Goal: Task Accomplishment & Management: Complete application form

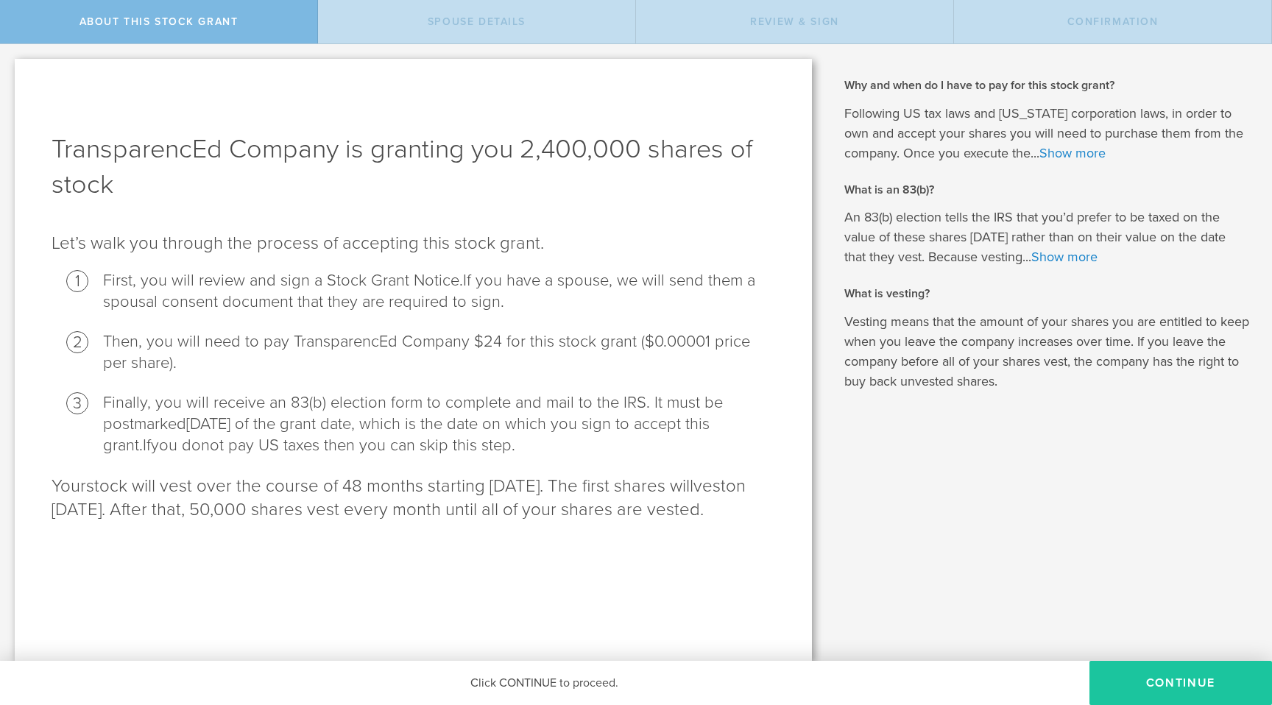
click at [1121, 685] on button "CONTINUE" at bounding box center [1181, 683] width 183 height 44
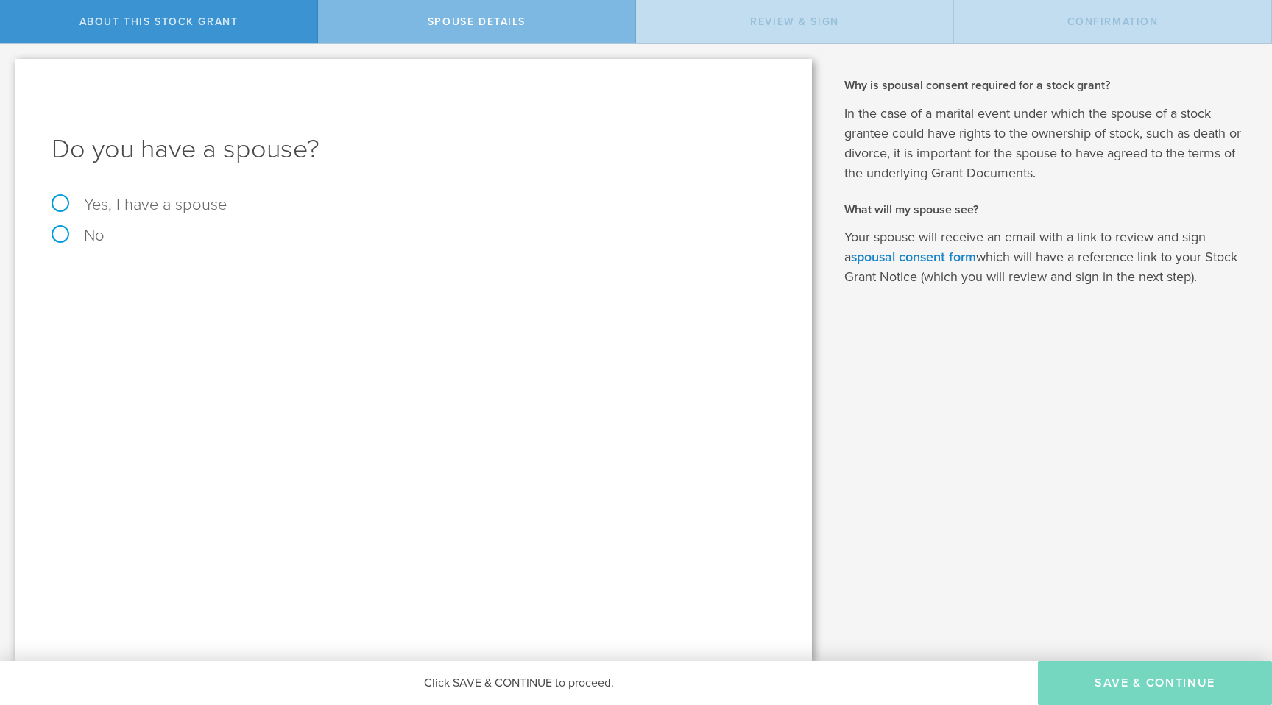
click at [58, 237] on label "No" at bounding box center [414, 236] width 724 height 16
click at [10, 68] on input "No" at bounding box center [5, 56] width 10 height 24
radio input "true"
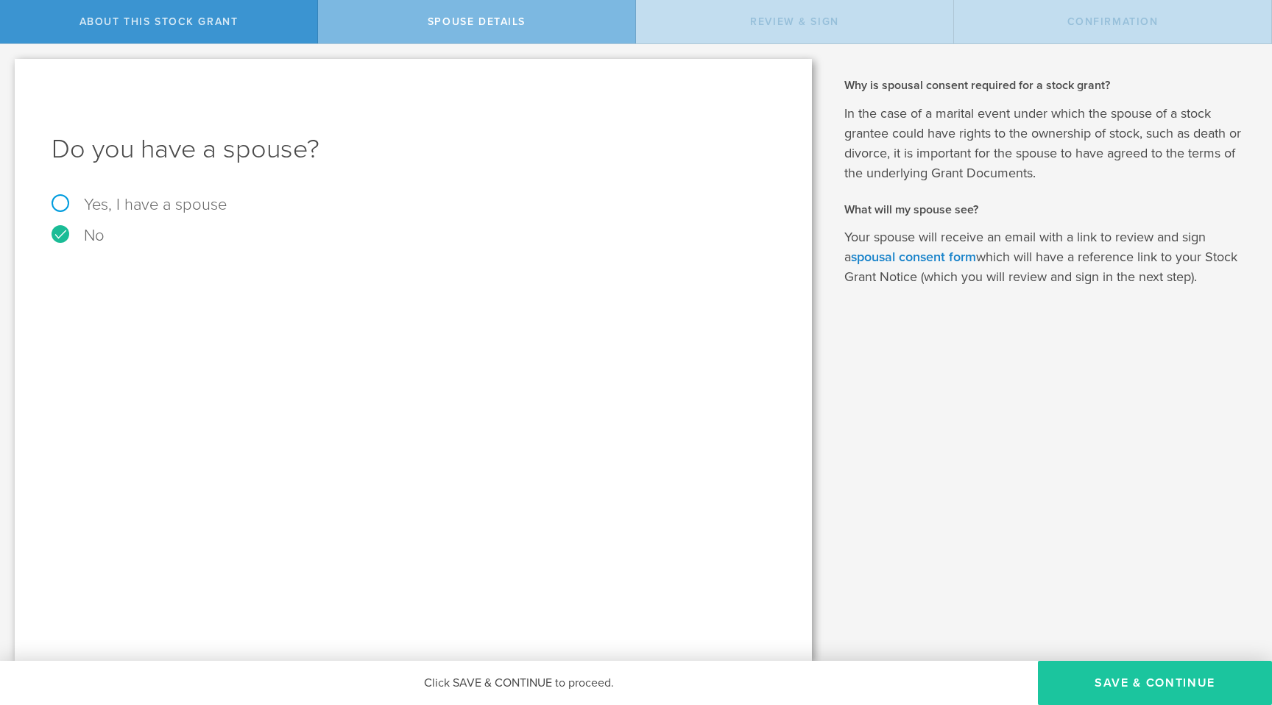
click at [1119, 674] on button "Save & Continue" at bounding box center [1155, 683] width 234 height 44
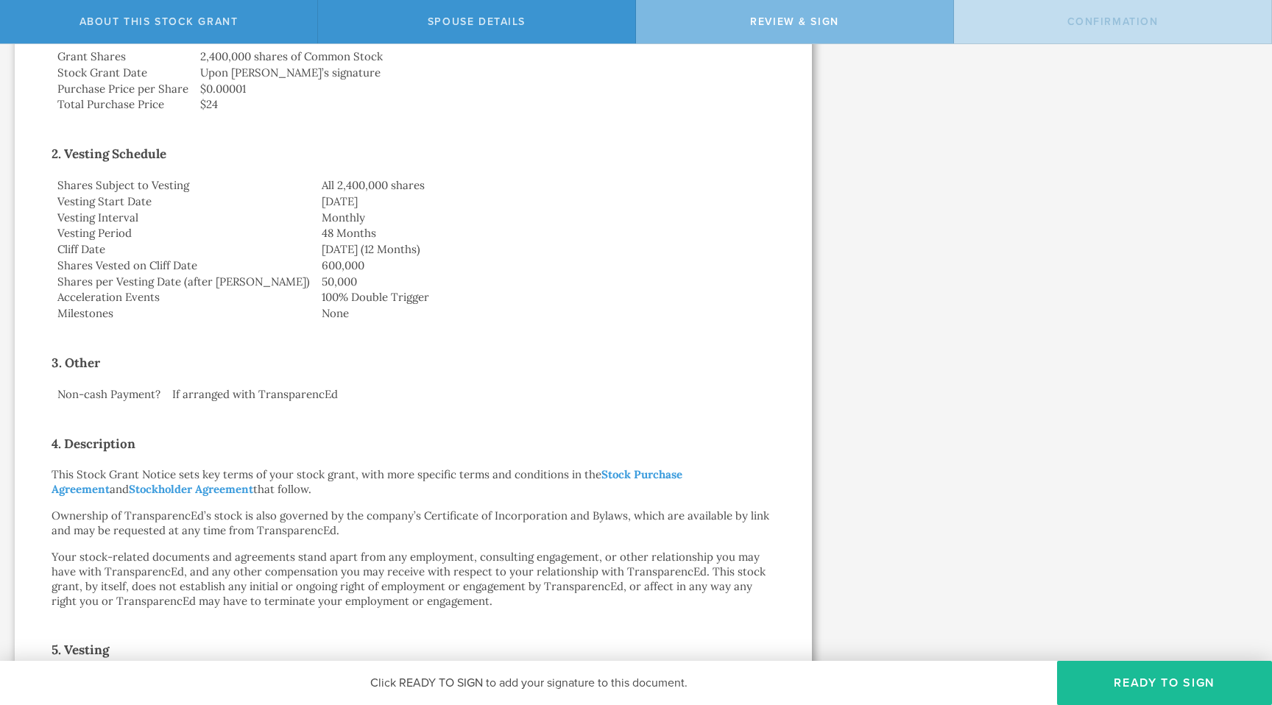
scroll to position [337, 0]
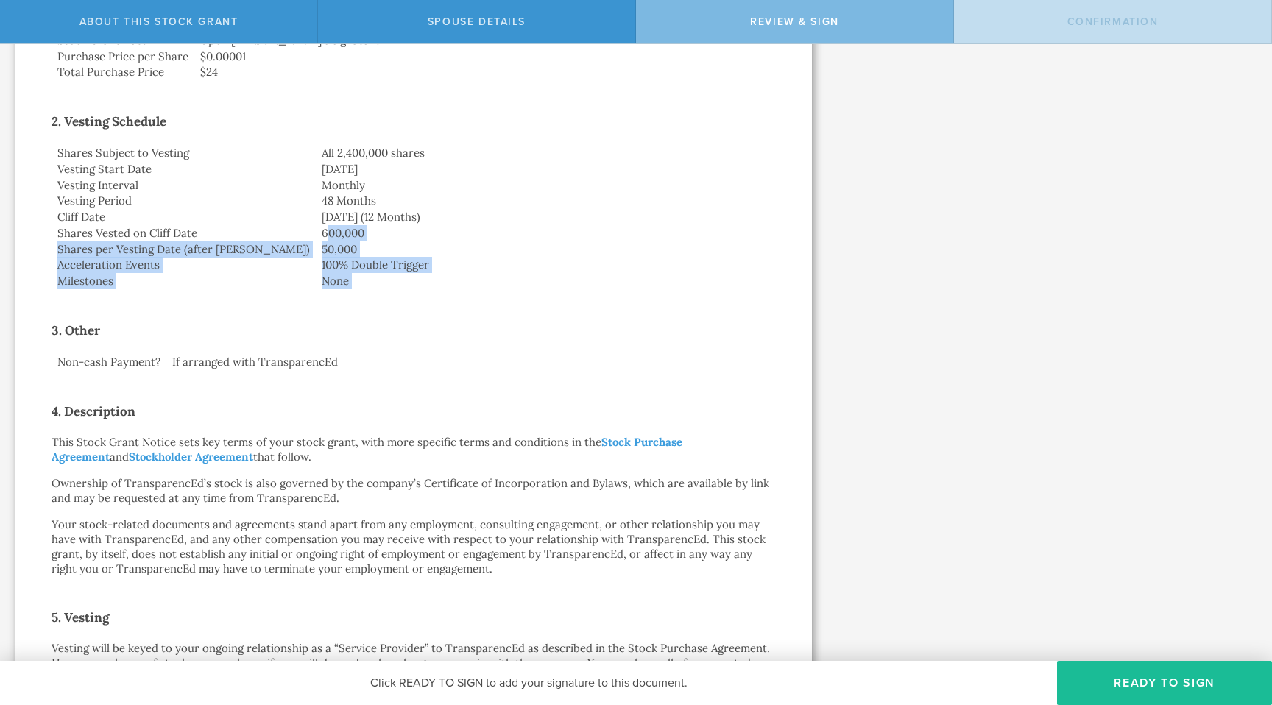
drag, startPoint x: 257, startPoint y: 232, endPoint x: 282, endPoint y: 304, distance: 76.4
click at [282, 304] on div "Stock Grant Notice [PERSON_NAME] by electronic delivery Dear [PERSON_NAME]: By …" at bounding box center [414, 479] width 724 height 1402
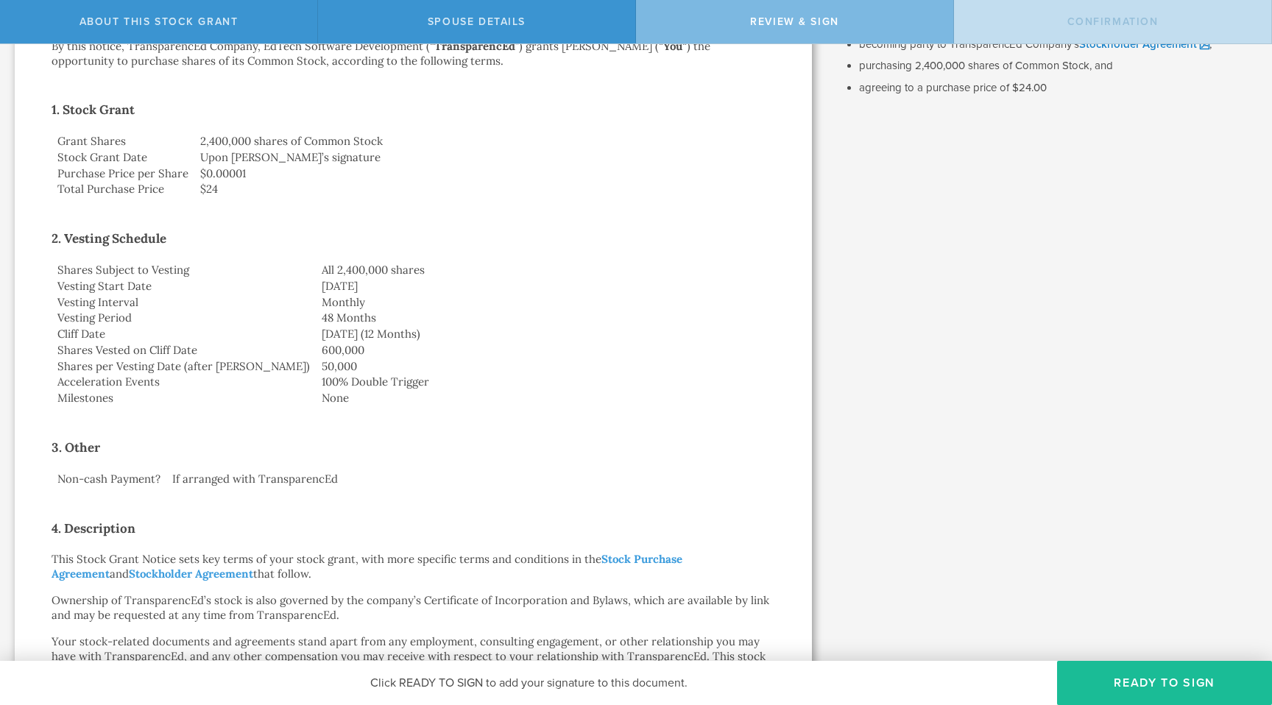
scroll to position [0, 0]
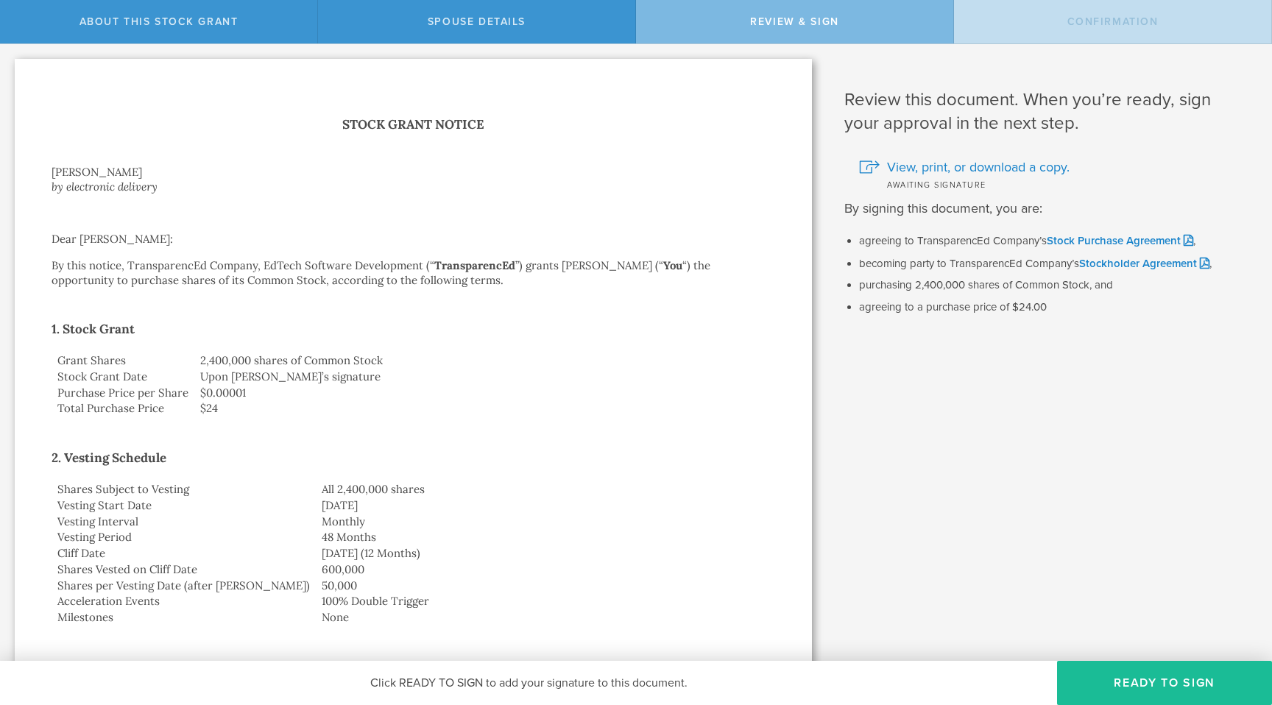
click at [1214, 269] on li "becoming party to TransparencEd Company’s Stockholder Agreement ," at bounding box center [1054, 263] width 391 height 15
click at [1194, 269] on link "Stockholder Agreement" at bounding box center [1144, 263] width 130 height 13
click at [1102, 239] on link "Stock Purchase Agreement" at bounding box center [1120, 240] width 147 height 13
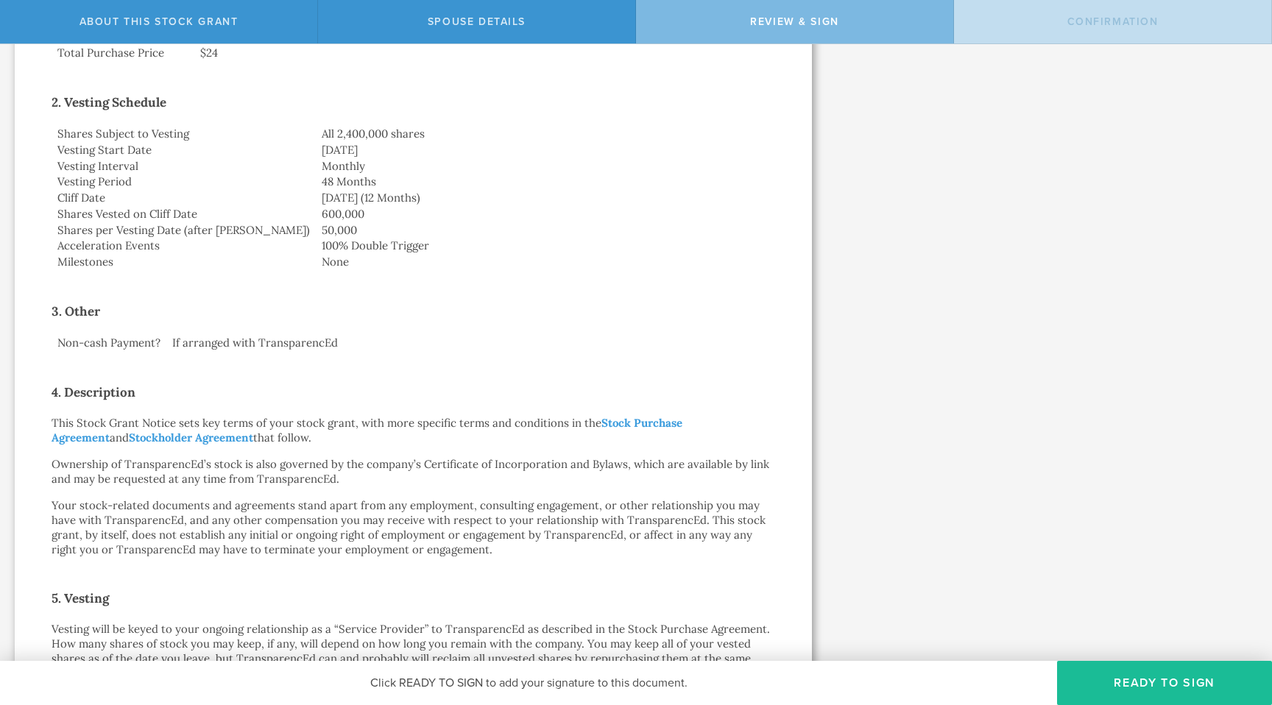
scroll to position [345, 0]
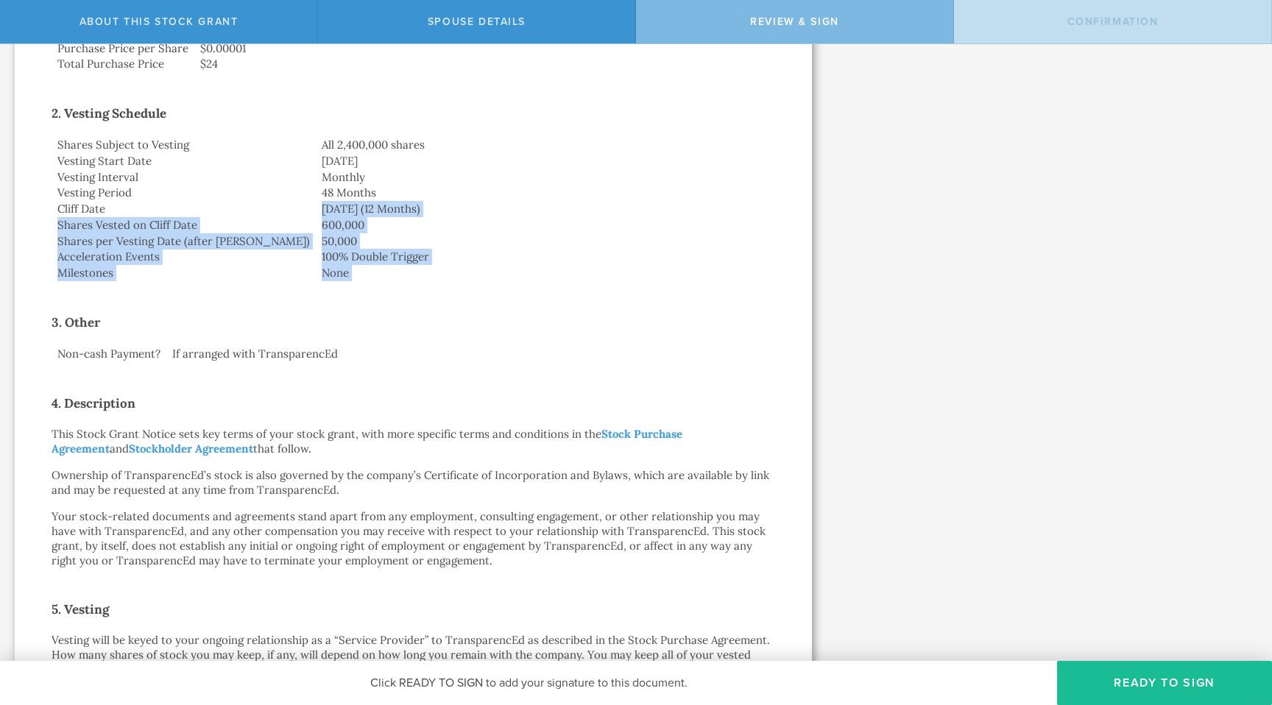
drag, startPoint x: 248, startPoint y: 204, endPoint x: 270, endPoint y: 296, distance: 94.7
click at [270, 296] on div "Stock Grant Notice [PERSON_NAME] by electronic delivery Dear [PERSON_NAME]: By …" at bounding box center [414, 471] width 724 height 1402
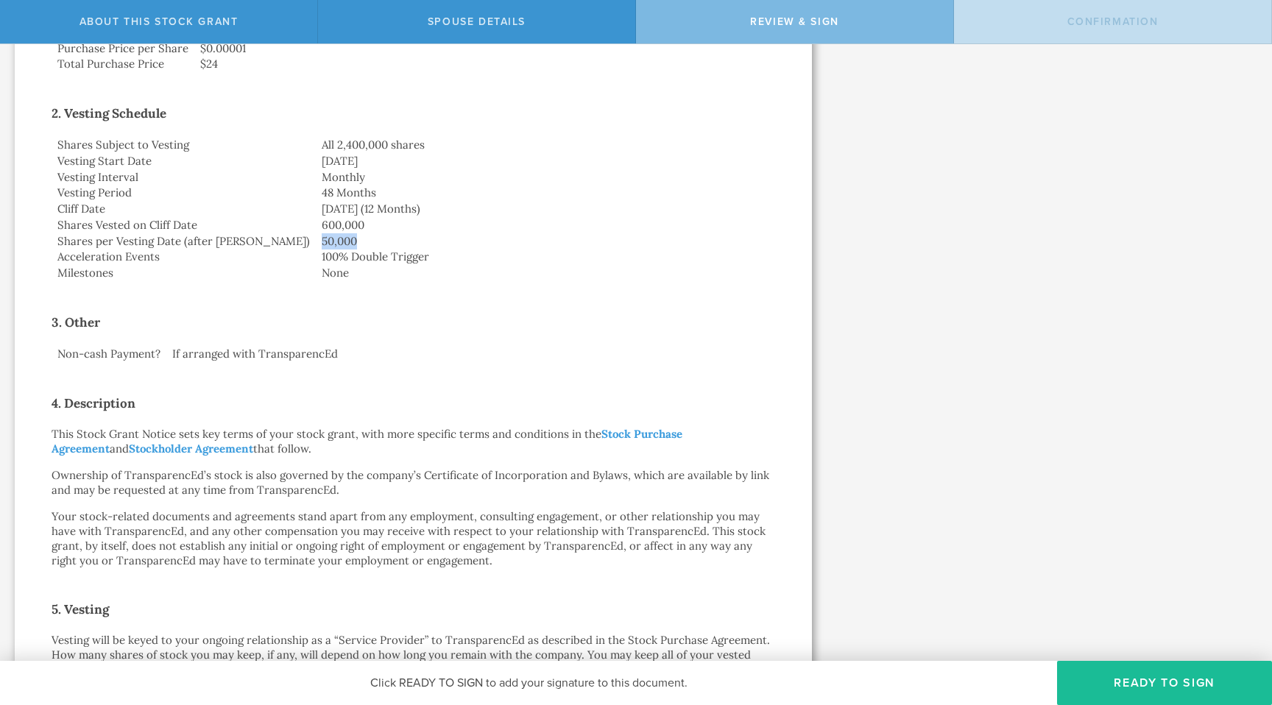
drag, startPoint x: 248, startPoint y: 242, endPoint x: 286, endPoint y: 244, distance: 37.6
click at [316, 244] on td "50,000" at bounding box center [545, 241] width 459 height 16
click at [316, 246] on td "50,000" at bounding box center [545, 241] width 459 height 16
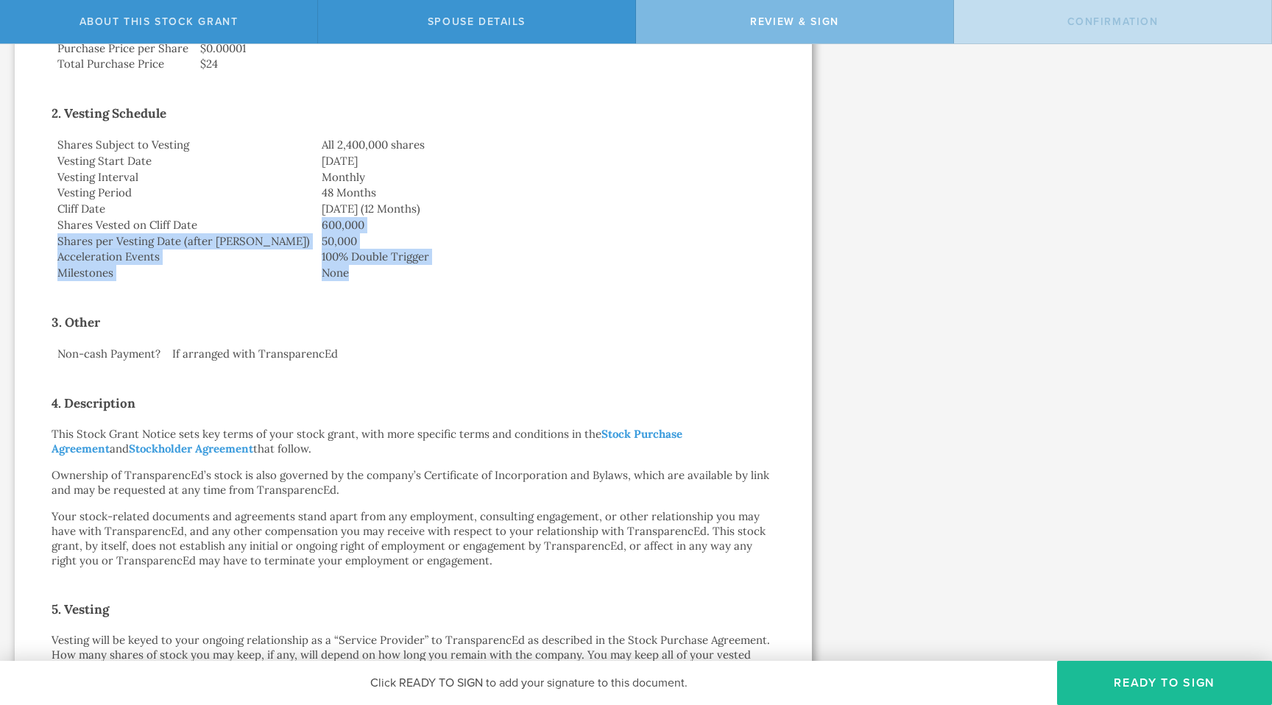
drag, startPoint x: 289, startPoint y: 279, endPoint x: 233, endPoint y: 230, distance: 73.6
click at [233, 230] on tbody "Shares Subject to Vesting All 2,400,000 shares Vesting Start Date [DATE] Vestin…" at bounding box center [414, 209] width 724 height 144
click at [233, 230] on td "Shares Vested on Cliff Date" at bounding box center [184, 225] width 264 height 16
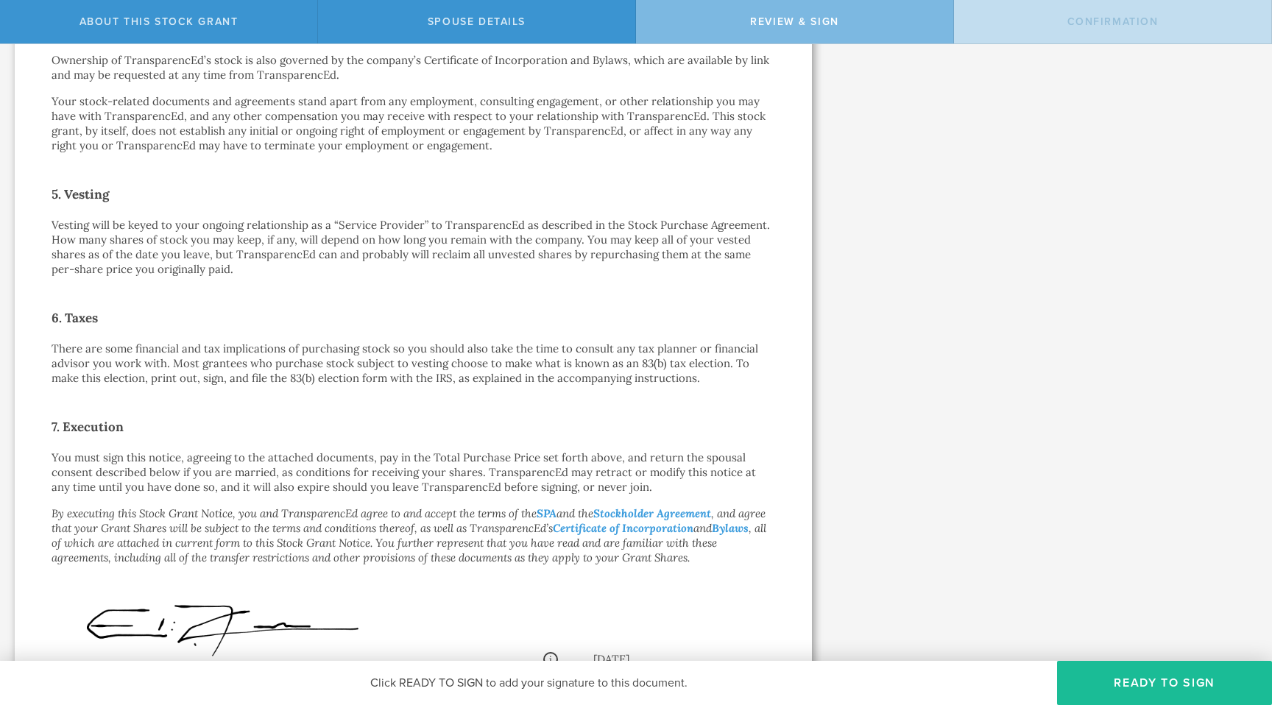
scroll to position [796, 0]
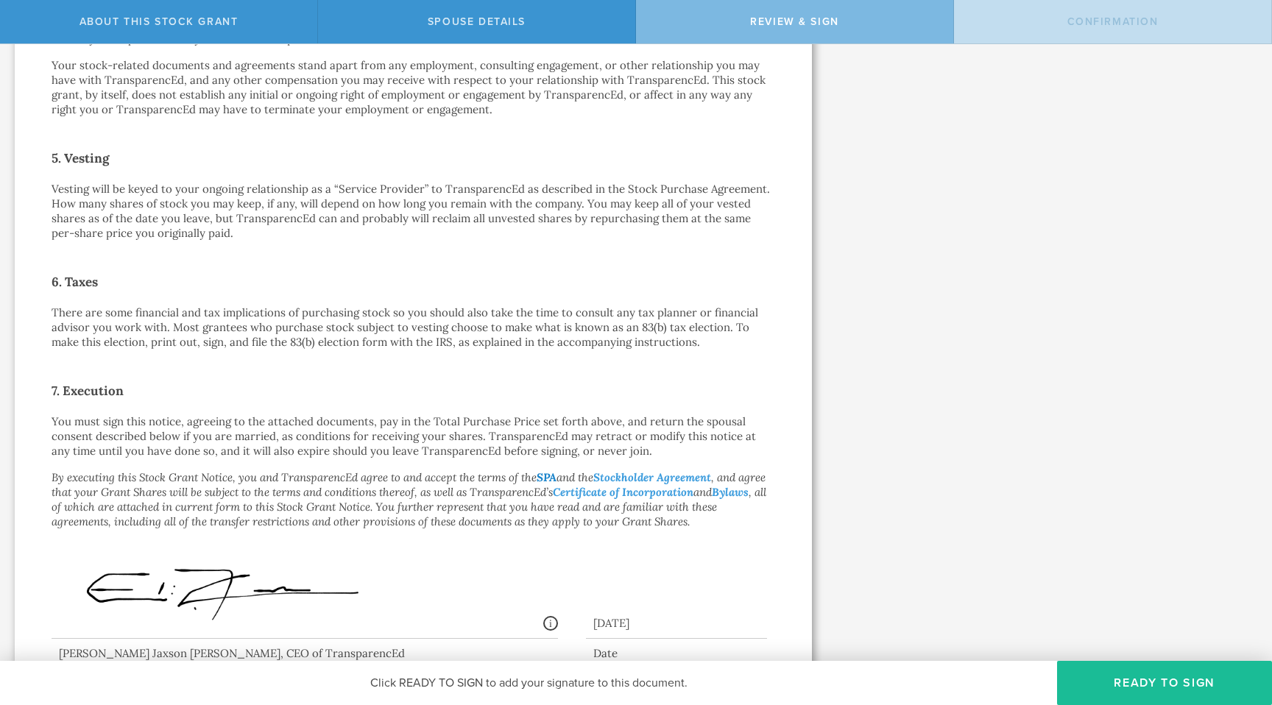
click at [554, 483] on link "SPA" at bounding box center [547, 478] width 20 height 14
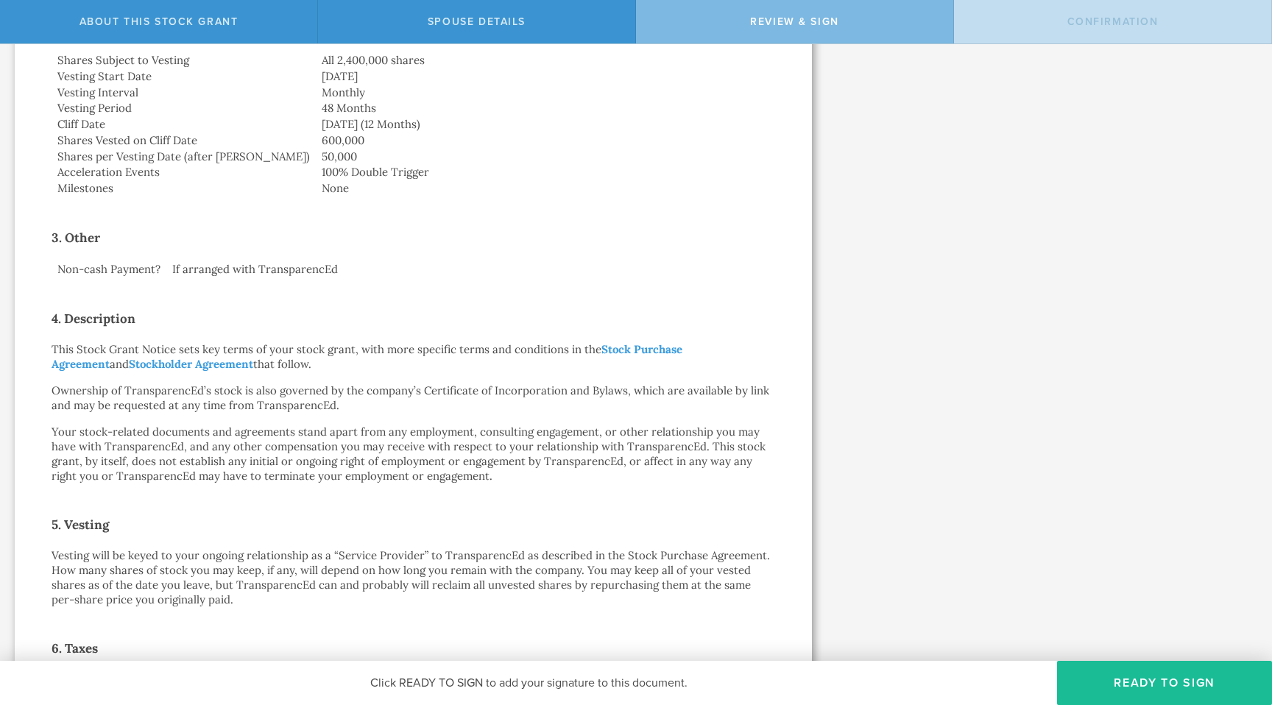
scroll to position [0, 0]
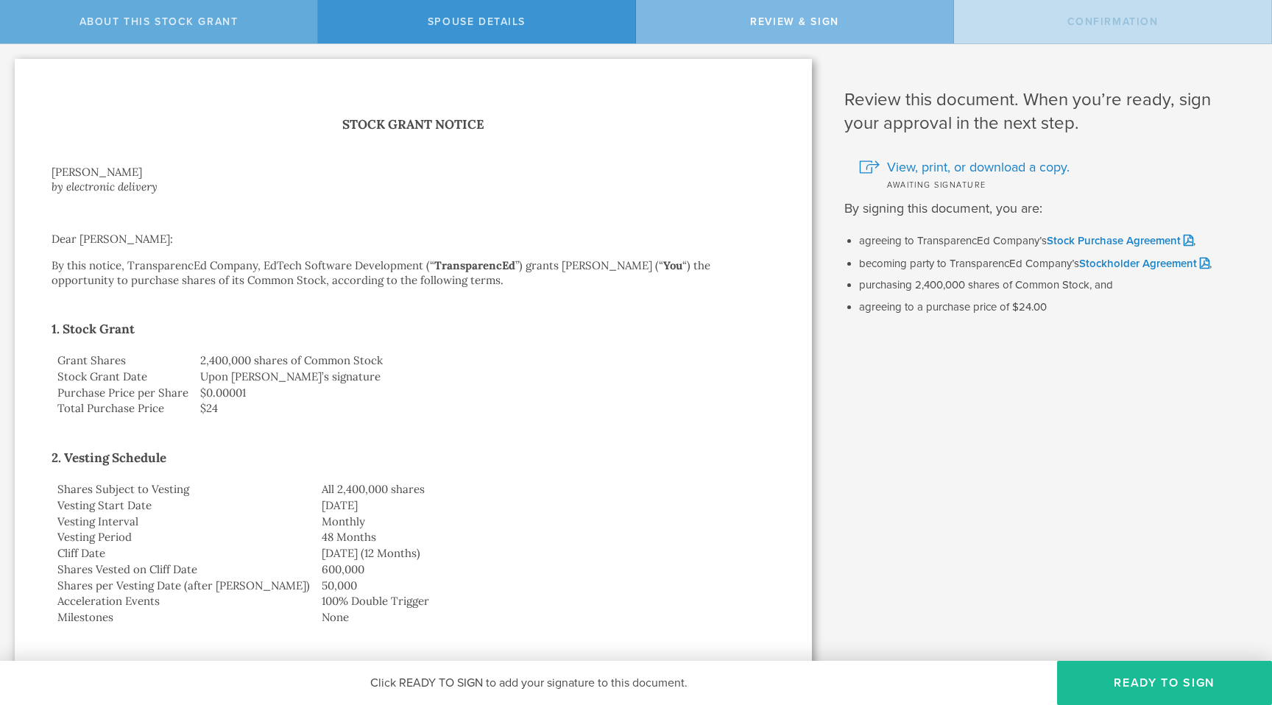
click at [188, 22] on span "About this stock grant" at bounding box center [159, 21] width 159 height 13
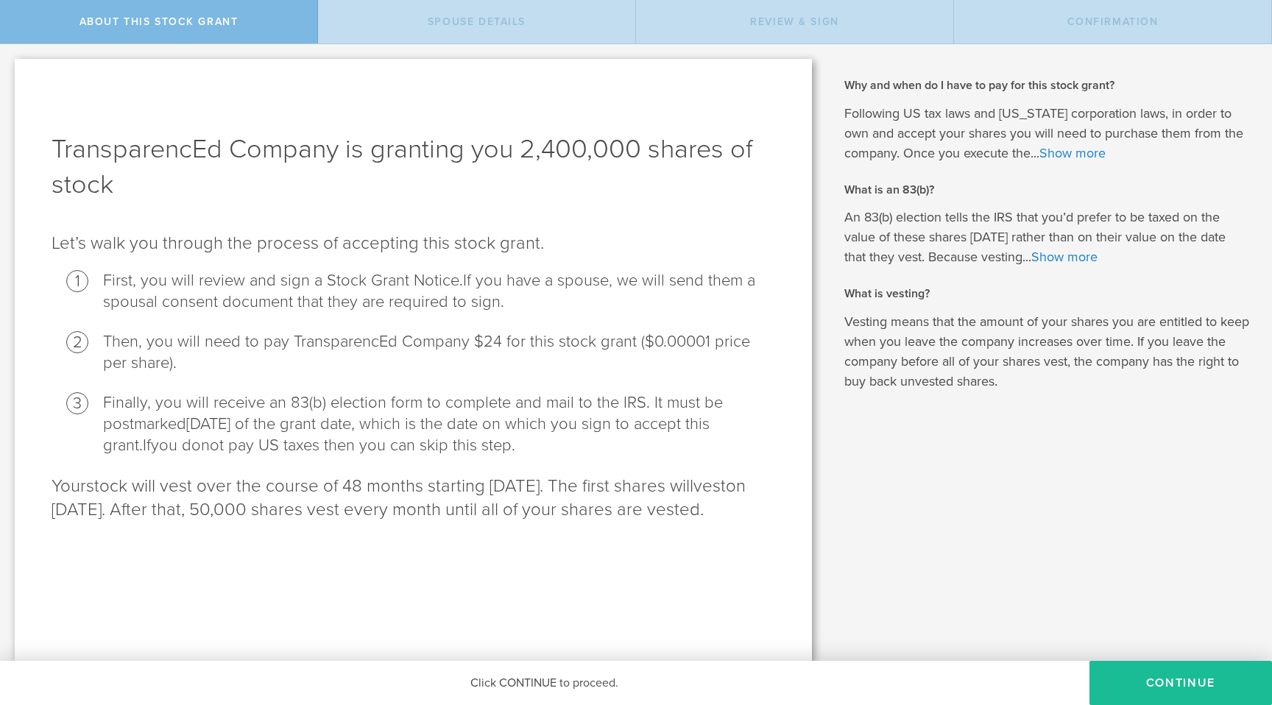
drag, startPoint x: 166, startPoint y: 483, endPoint x: 249, endPoint y: 559, distance: 112.0
click at [249, 559] on div "TransparencEd Company is granting you 2,400,000 shares of stock Let’s walk you …" at bounding box center [413, 360] width 797 height 602
click at [1050, 253] on link "Show more" at bounding box center [1065, 257] width 66 height 16
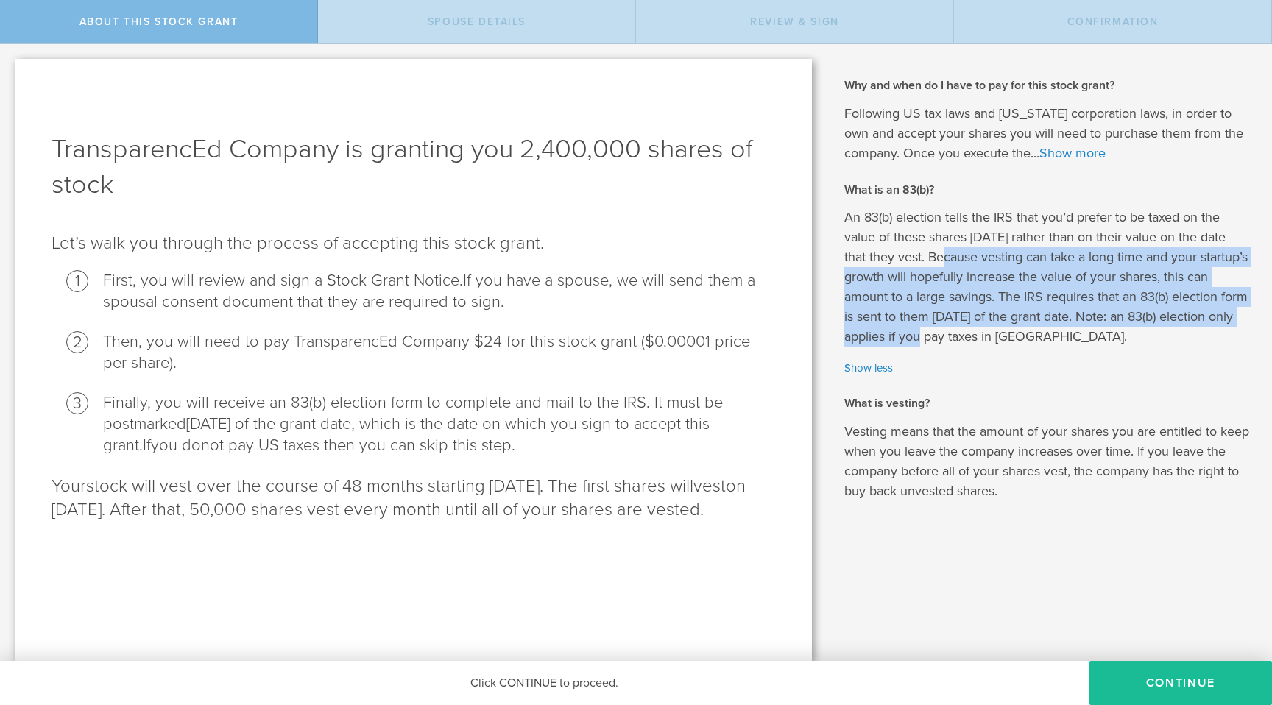
drag, startPoint x: 927, startPoint y: 251, endPoint x: 967, endPoint y: 341, distance: 98.2
click at [966, 341] on p "An 83(b) election tells the IRS that you’d prefer to be taxed on the value of t…" at bounding box center [1048, 277] width 406 height 139
click at [967, 341] on p "An 83(b) election tells the IRS that you’d prefer to be taxed on the value of t…" at bounding box center [1048, 277] width 406 height 139
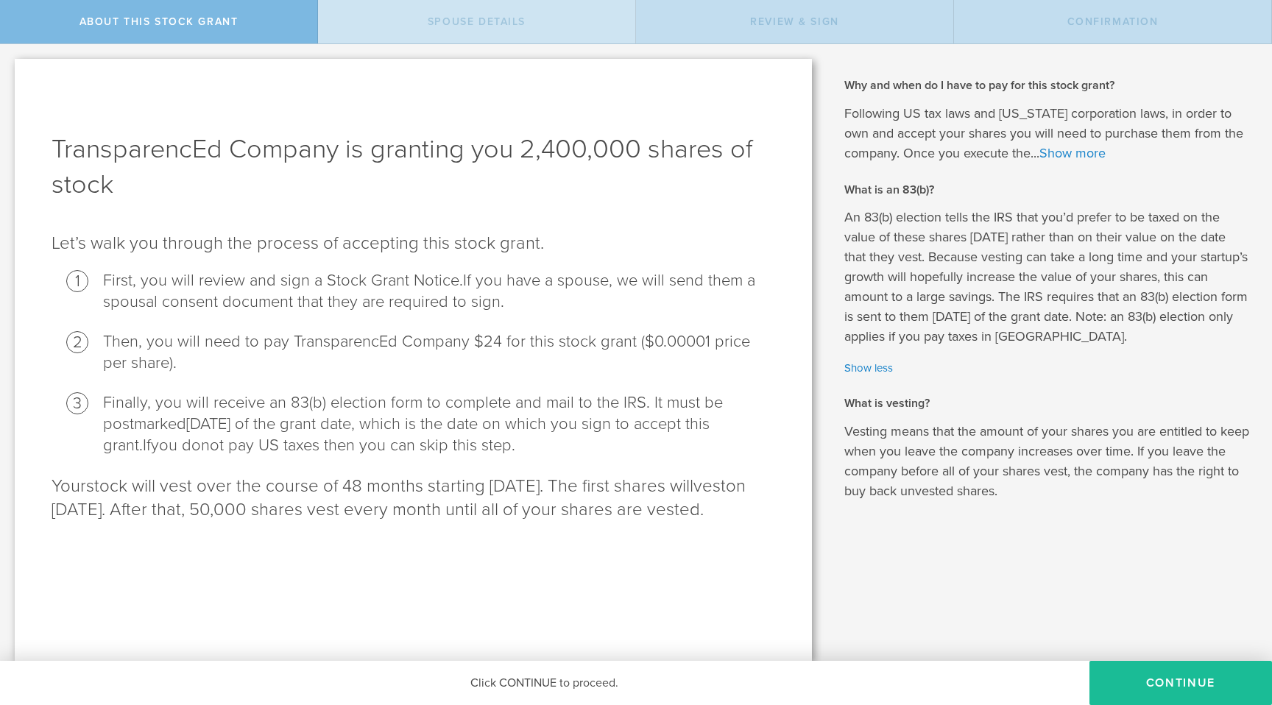
click at [554, 21] on div "Spouse Details" at bounding box center [477, 21] width 318 height 43
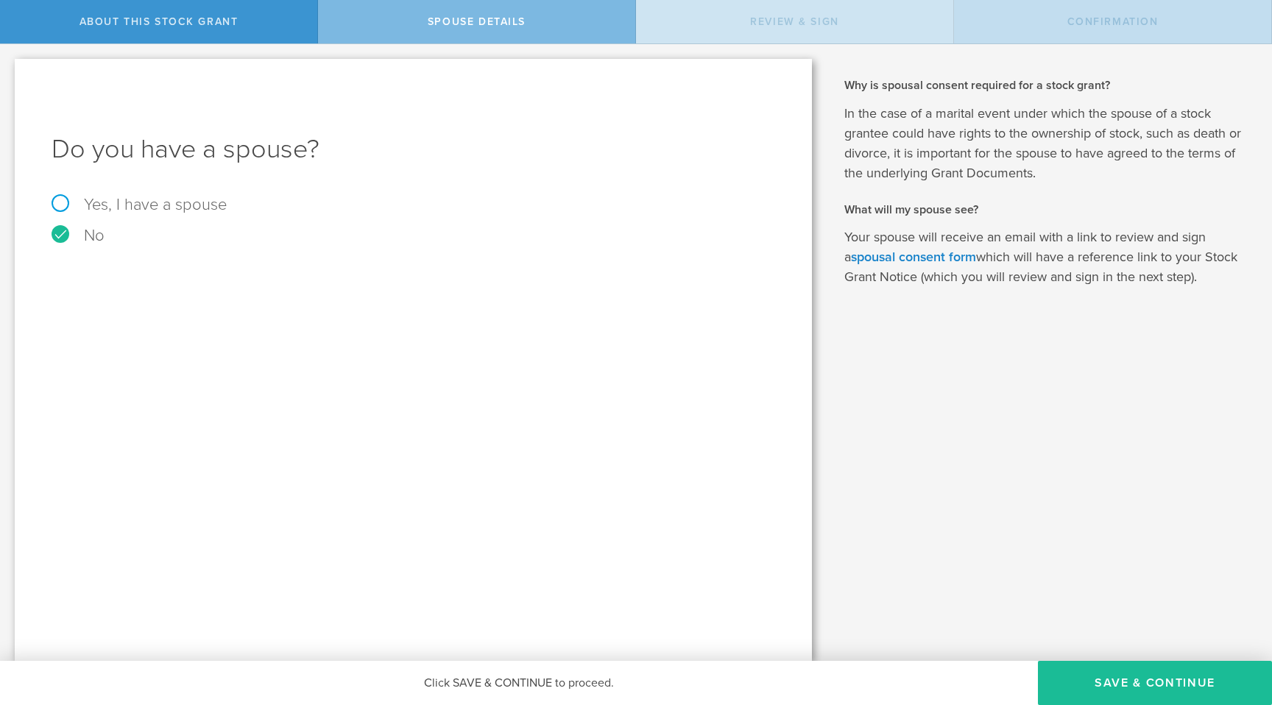
click at [750, 23] on span "Review & Sign" at bounding box center [794, 21] width 89 height 13
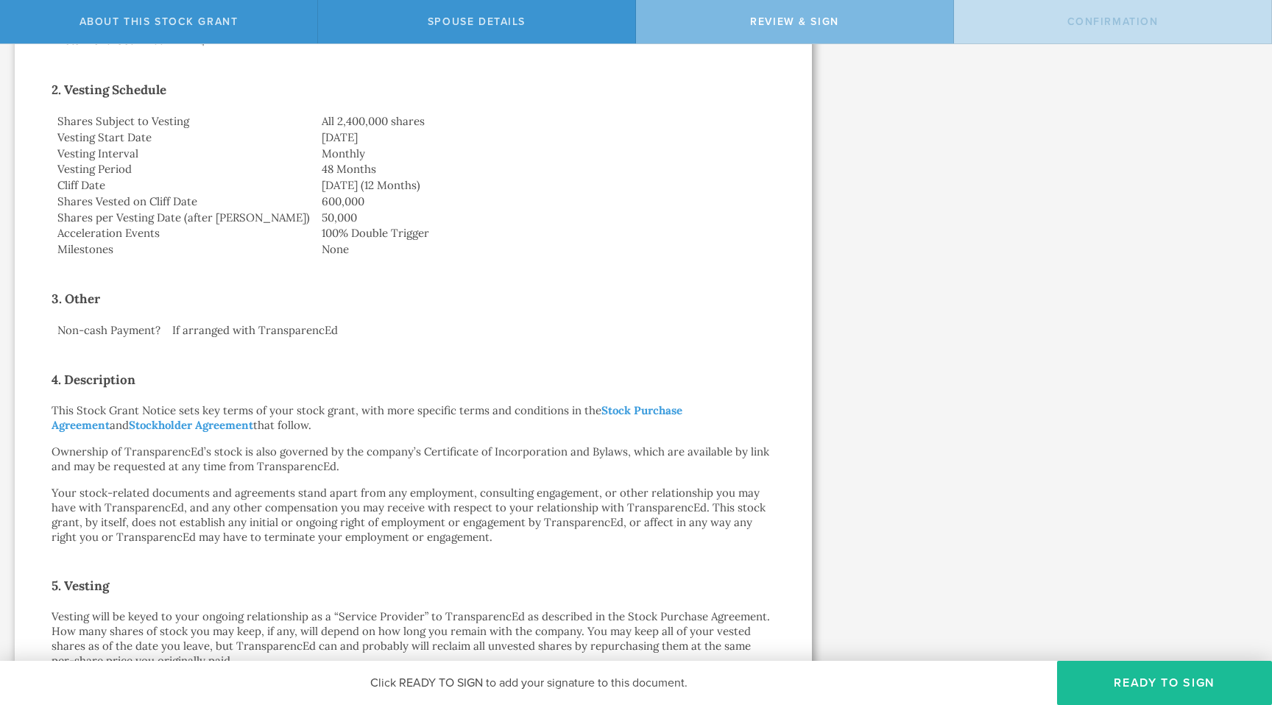
scroll to position [365, 0]
